Goal: Navigation & Orientation: Find specific page/section

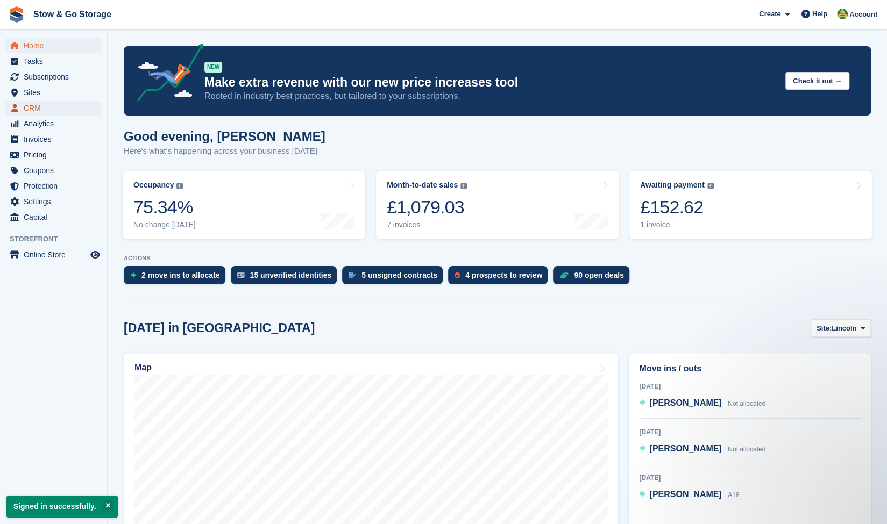
click at [34, 107] on span "CRM" at bounding box center [56, 108] width 65 height 15
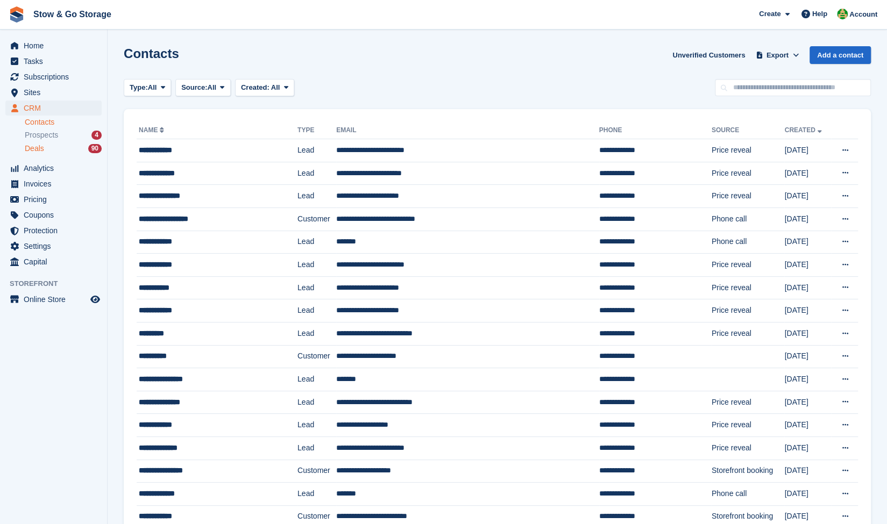
click at [67, 148] on div "Deals 90" at bounding box center [63, 149] width 77 height 10
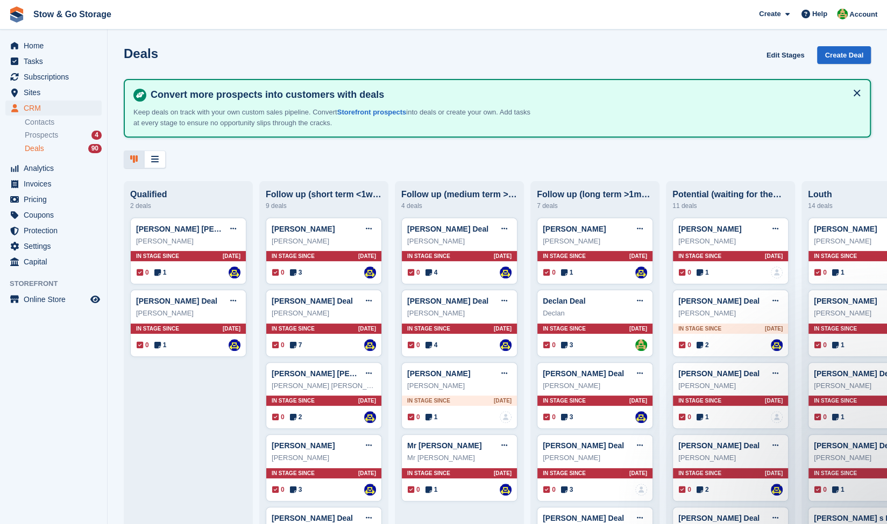
scroll to position [0, 194]
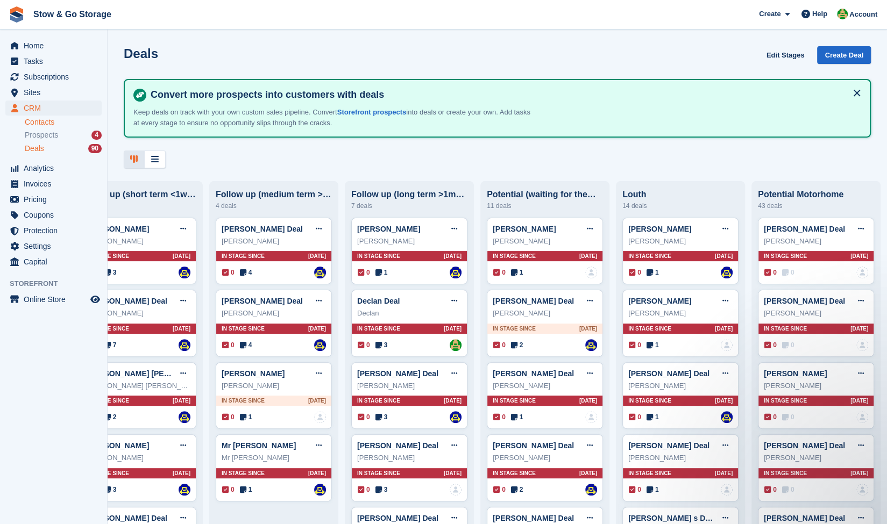
click at [27, 122] on link "Contacts" at bounding box center [63, 122] width 77 height 10
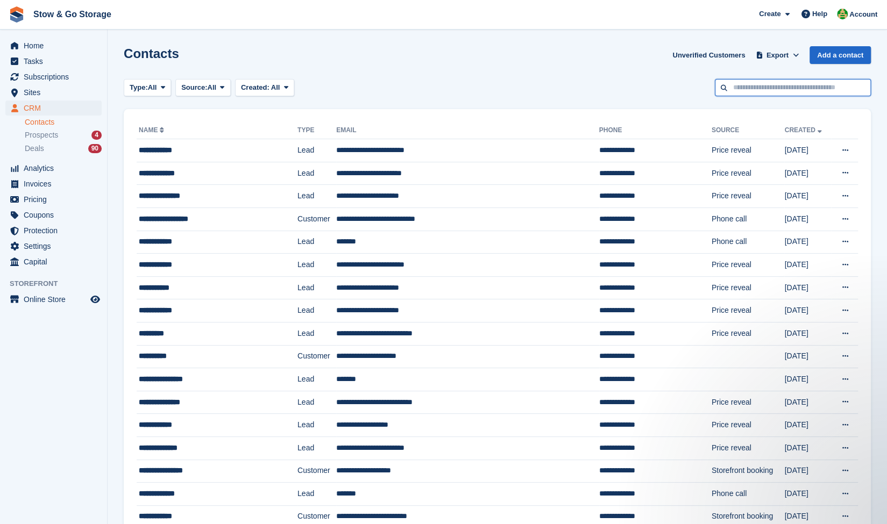
click at [797, 90] on input "text" at bounding box center [792, 88] width 156 height 18
type input "*****"
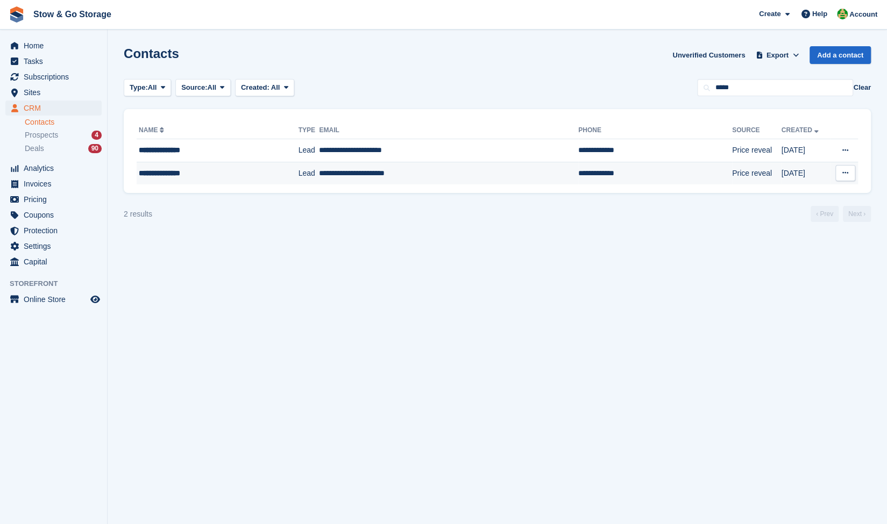
click at [425, 175] on td "**********" at bounding box center [448, 173] width 259 height 23
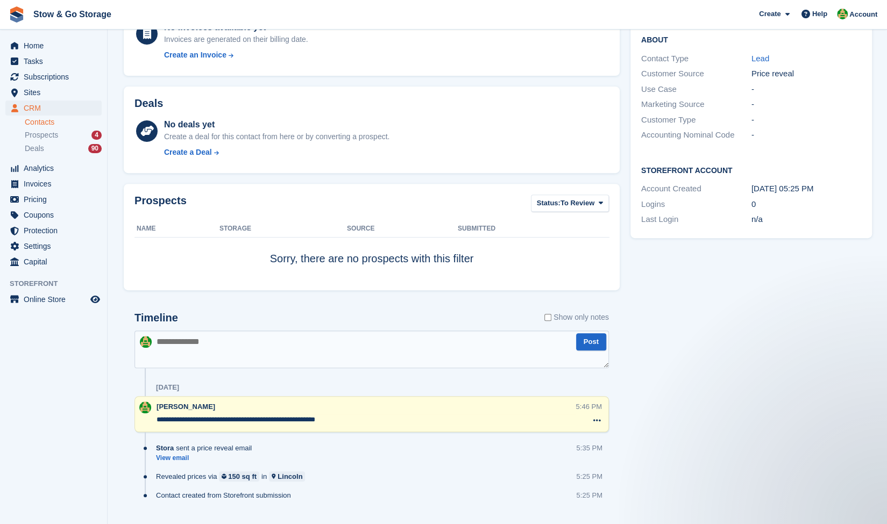
scroll to position [215, 0]
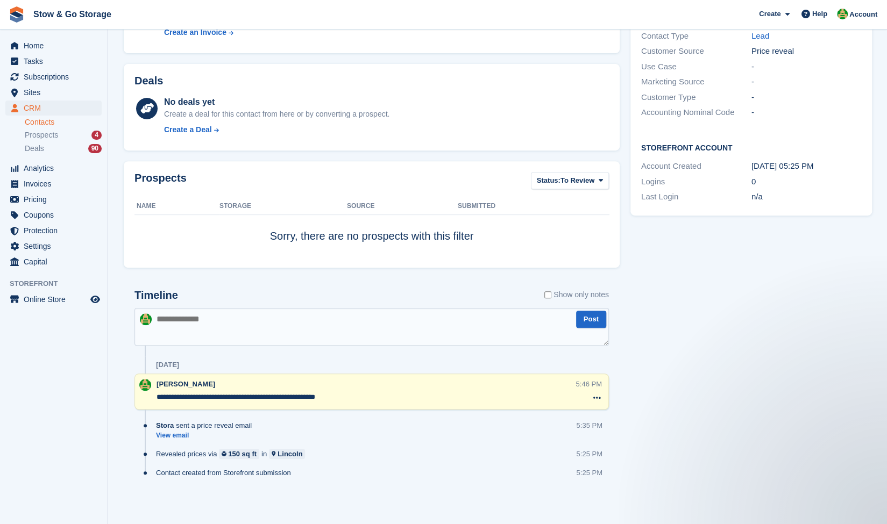
click at [170, 399] on textarea "**********" at bounding box center [365, 397] width 419 height 11
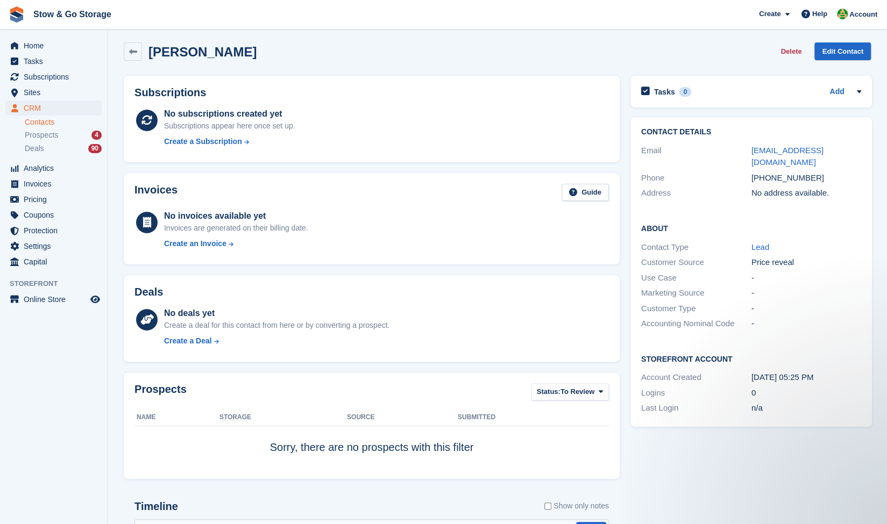
scroll to position [0, 0]
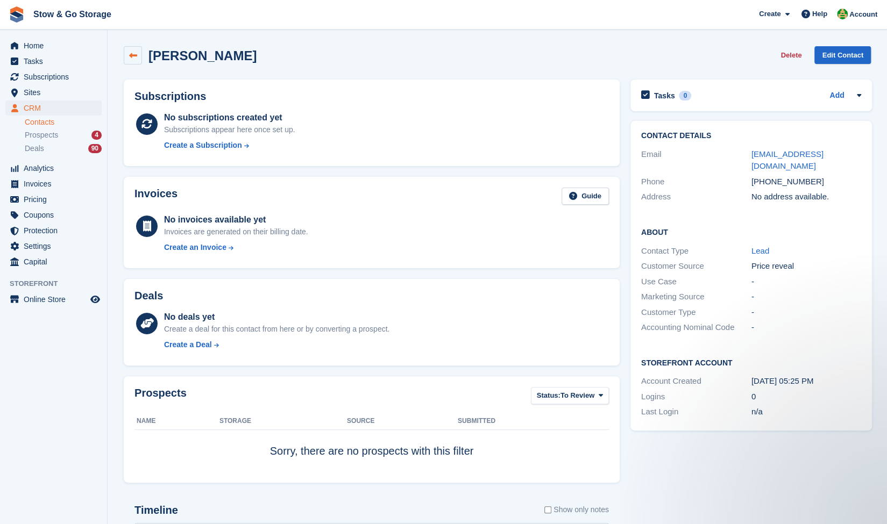
click at [128, 52] on link at bounding box center [133, 55] width 18 height 18
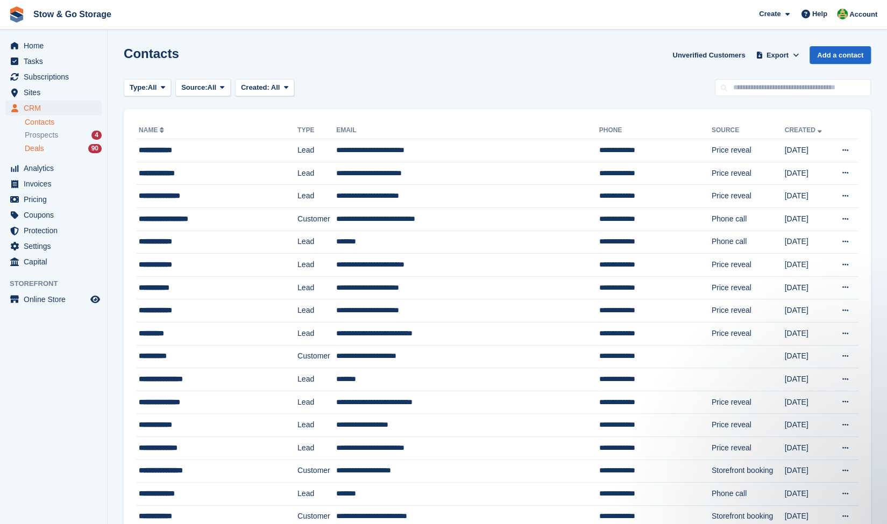
click at [41, 144] on span "Deals" at bounding box center [34, 149] width 19 height 10
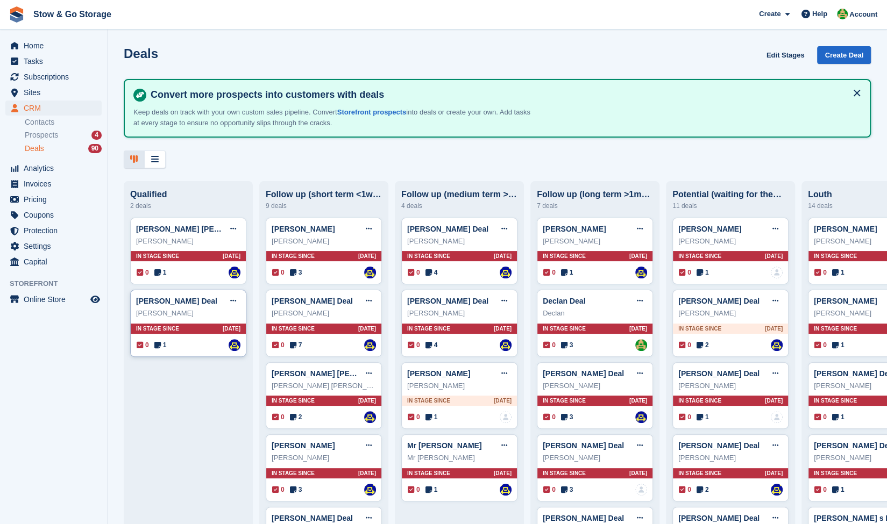
click at [162, 349] on span "1" at bounding box center [160, 345] width 12 height 10
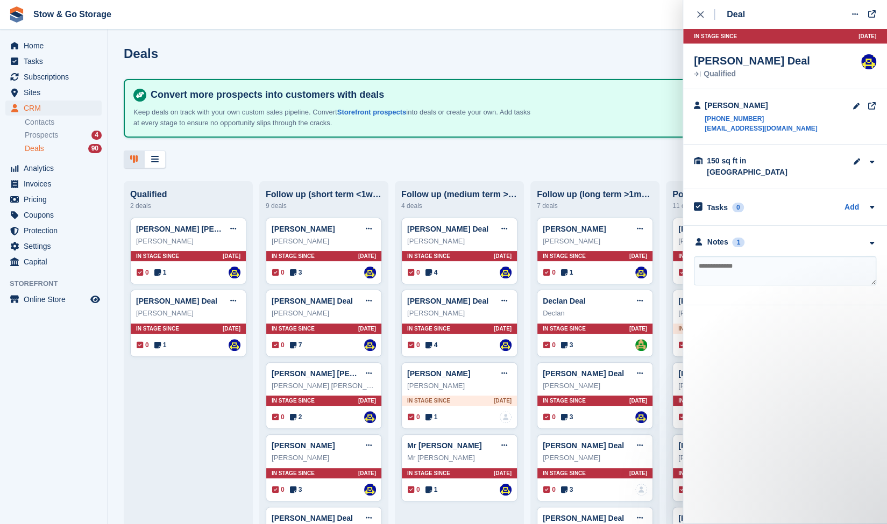
click at [832, 226] on div "**********" at bounding box center [785, 266] width 204 height 80
click at [748, 237] on div "Notes 1" at bounding box center [785, 242] width 182 height 11
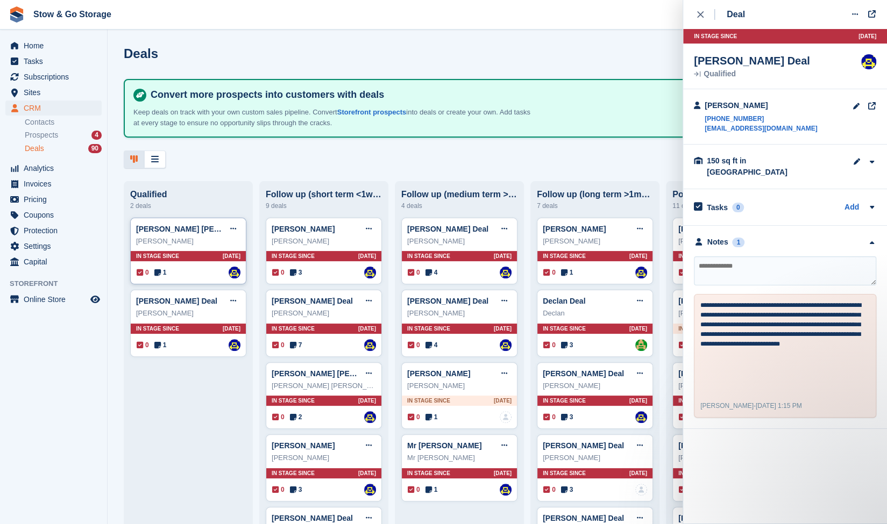
click at [156, 276] on icon at bounding box center [157, 273] width 6 height 8
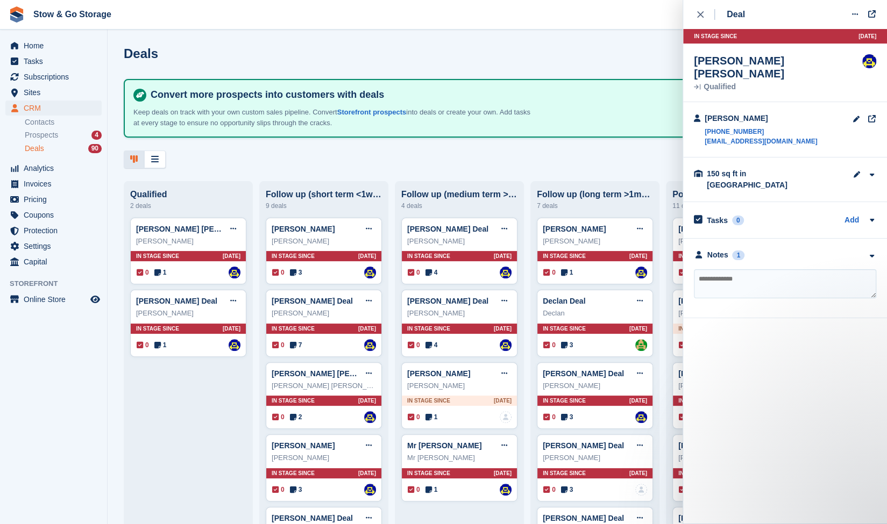
click at [755, 241] on div "**********" at bounding box center [785, 279] width 204 height 80
click at [718, 249] on div "Notes" at bounding box center [717, 254] width 21 height 11
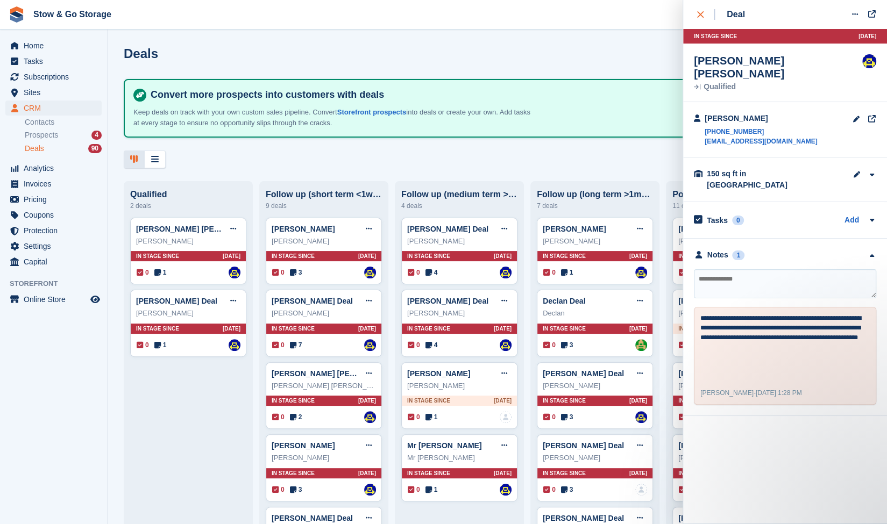
click at [702, 22] on button "close" at bounding box center [706, 14] width 24 height 29
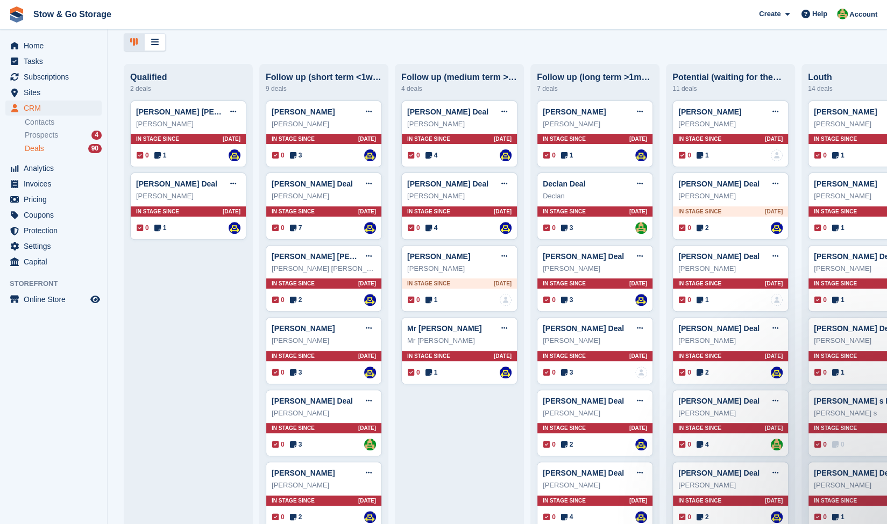
scroll to position [127, 0]
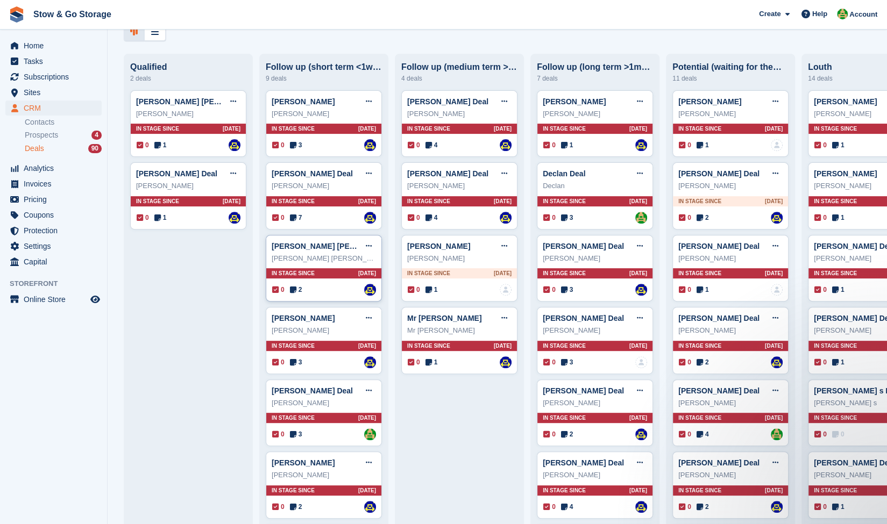
click at [299, 295] on span "2" at bounding box center [296, 290] width 12 height 10
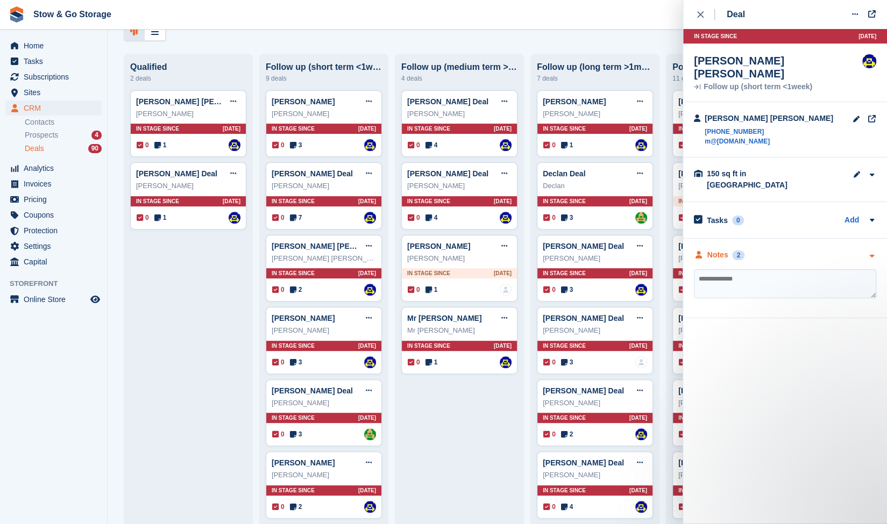
click at [785, 249] on div "Notes 2" at bounding box center [785, 254] width 182 height 11
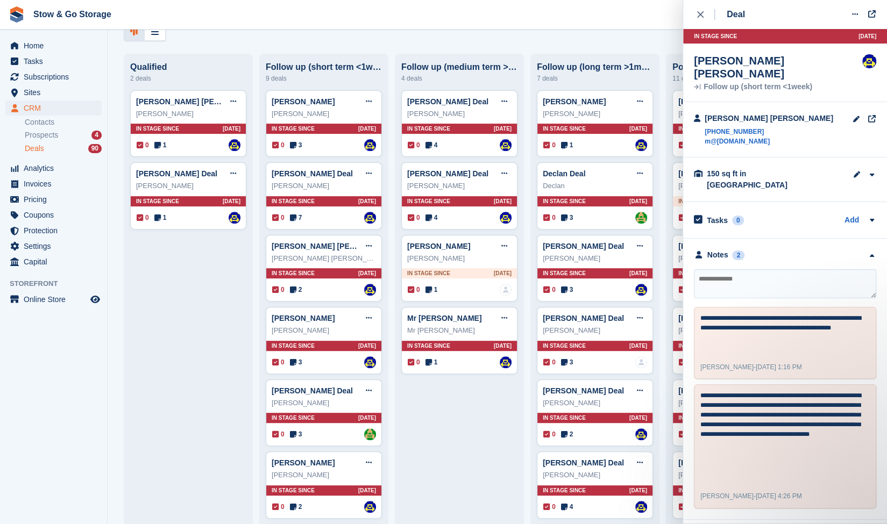
click at [44, 141] on li "Prospects 4" at bounding box center [66, 135] width 82 height 12
click at [44, 136] on span "Prospects" at bounding box center [41, 135] width 33 height 10
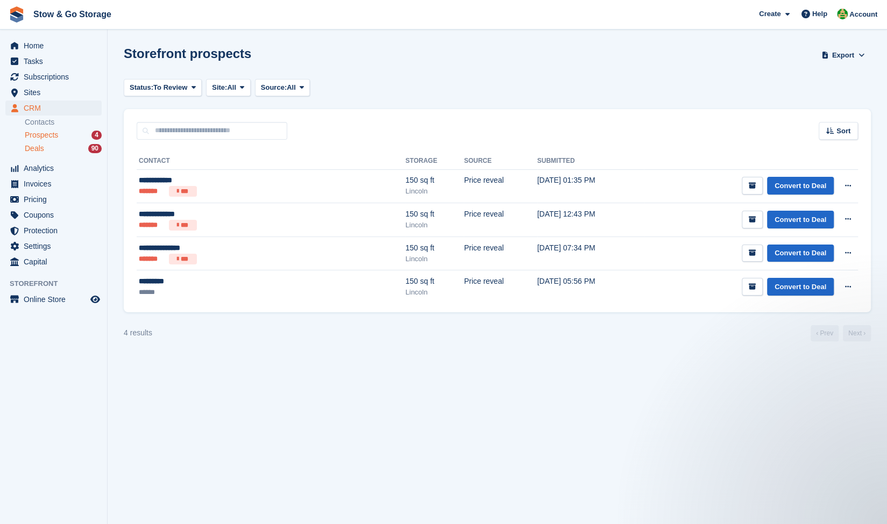
click at [66, 149] on div "Deals 90" at bounding box center [63, 149] width 77 height 10
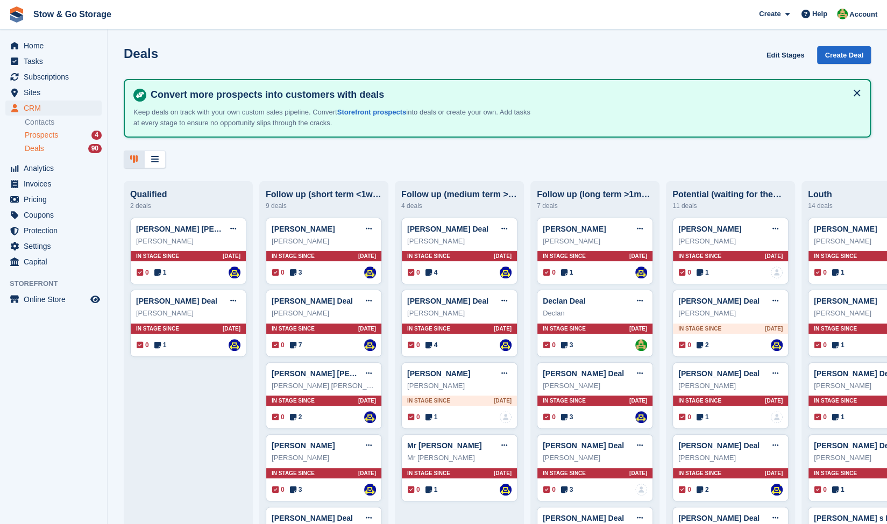
click at [59, 138] on div "Prospects 4" at bounding box center [63, 135] width 77 height 10
